Goal: Check status: Check status

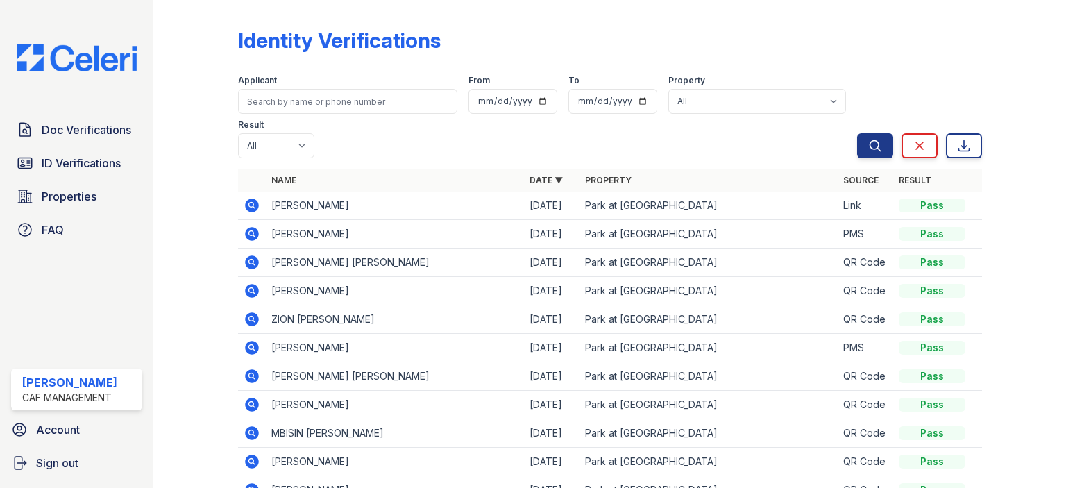
click at [108, 173] on link "ID Verifications" at bounding box center [76, 163] width 131 height 28
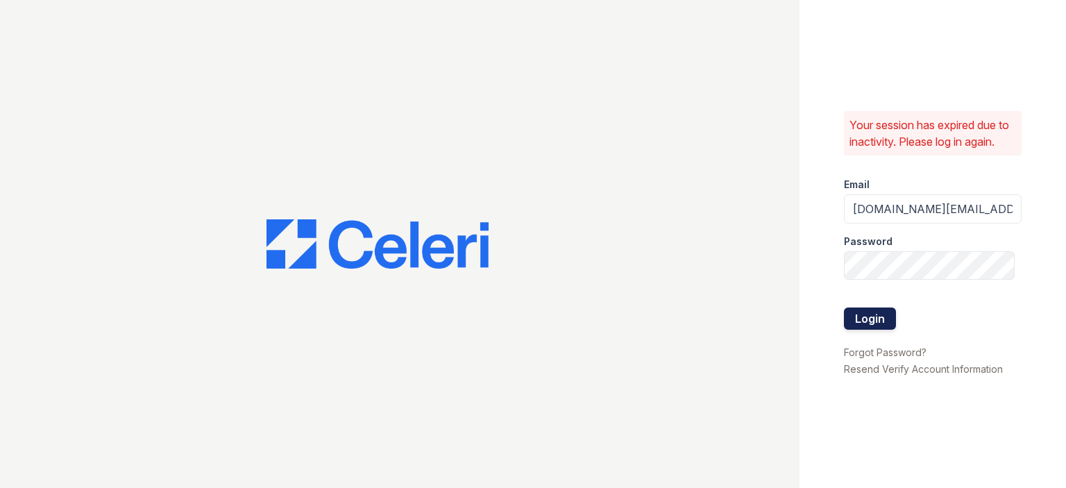
click at [885, 319] on button "Login" at bounding box center [870, 318] width 52 height 22
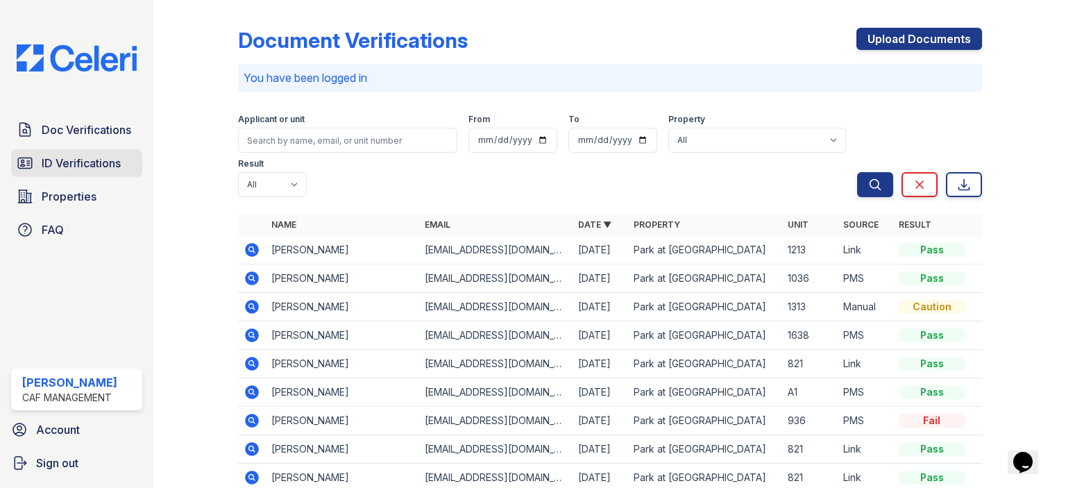
click at [119, 162] on span "ID Verifications" at bounding box center [81, 163] width 79 height 17
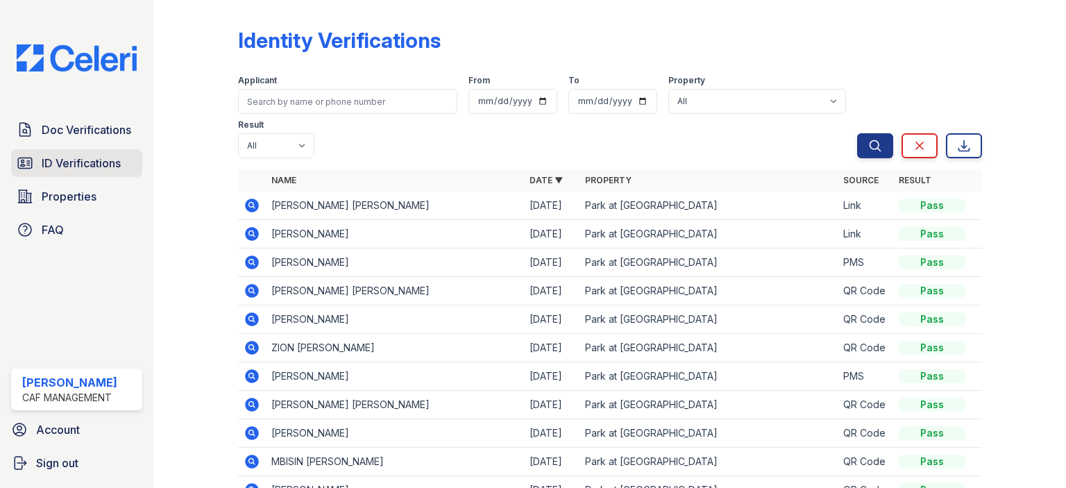
click at [101, 155] on span "ID Verifications" at bounding box center [81, 163] width 79 height 17
click at [251, 207] on icon at bounding box center [252, 205] width 17 height 17
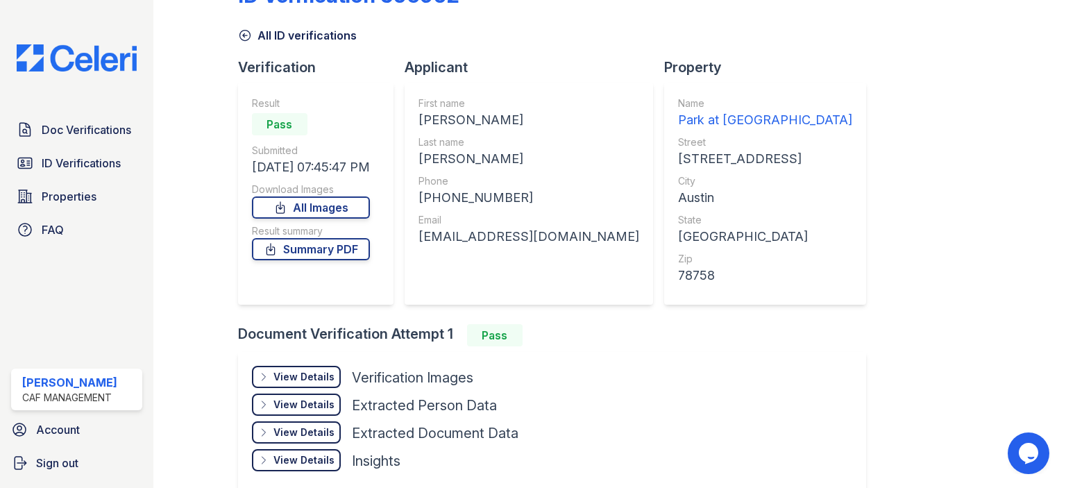
scroll to position [69, 0]
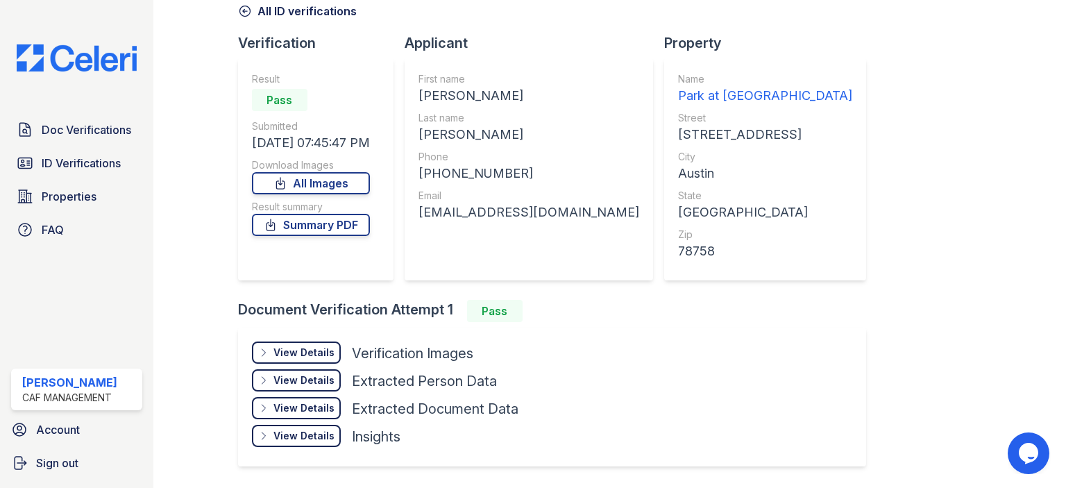
click at [317, 351] on div "View Details" at bounding box center [303, 353] width 61 height 14
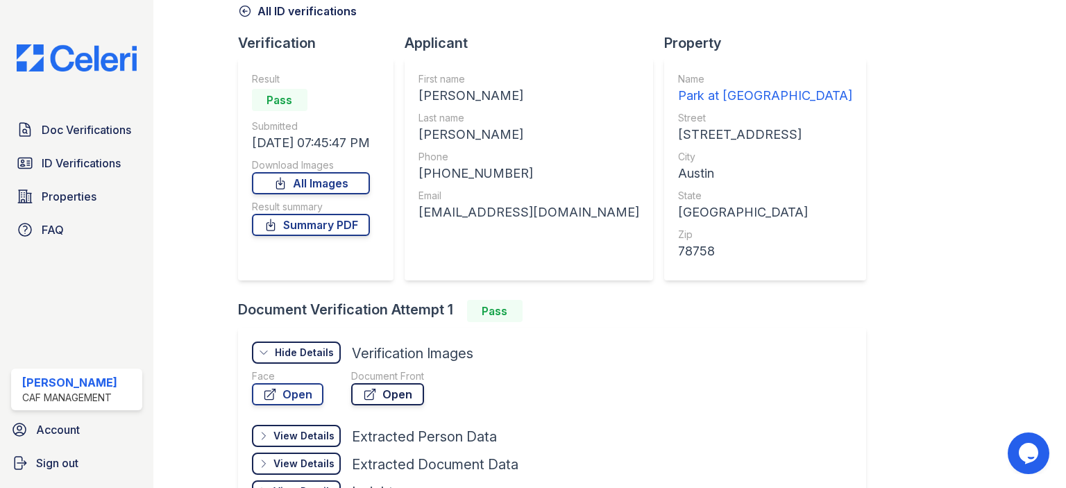
click at [364, 385] on link "Open" at bounding box center [387, 394] width 73 height 22
click at [303, 221] on link "Summary PDF" at bounding box center [311, 225] width 118 height 22
